Goal: Check status: Check status

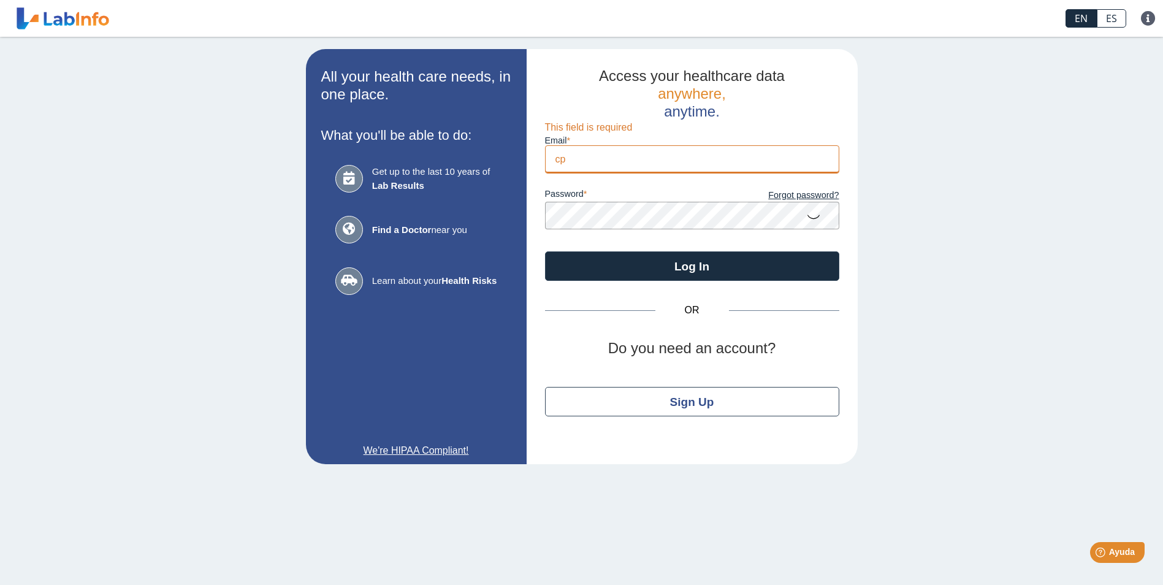
type input "[EMAIL_ADDRESS][DOMAIN_NAME]"
click at [545, 251] on button "Log In" at bounding box center [692, 265] width 294 height 29
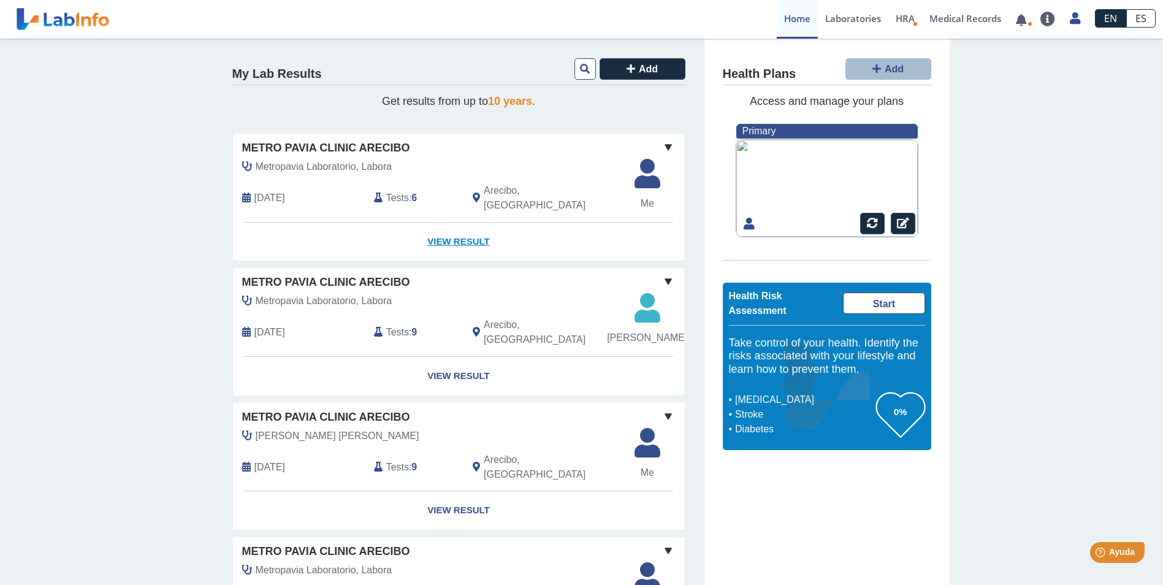
click at [448, 229] on link "View Result" at bounding box center [459, 242] width 452 height 39
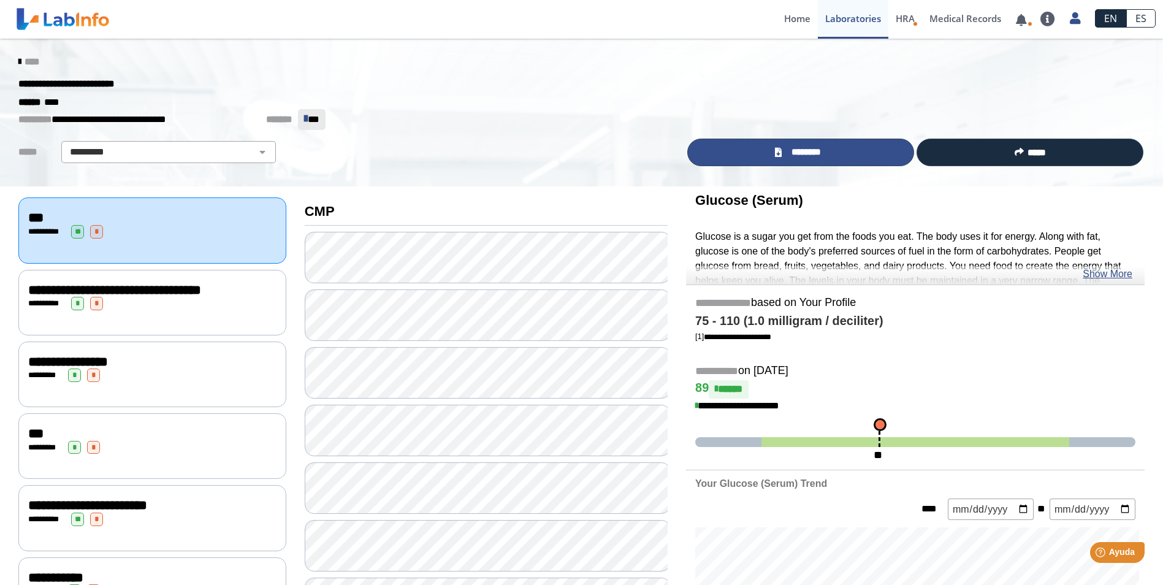
click at [799, 152] on span "********" at bounding box center [805, 152] width 41 height 14
